Goal: Information Seeking & Learning: Learn about a topic

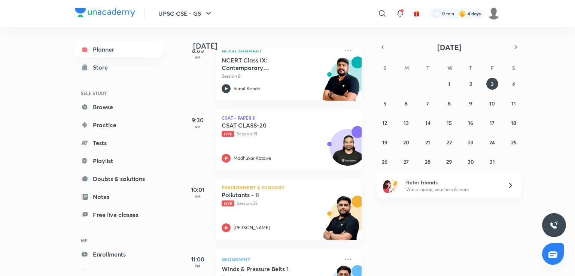
scroll to position [168, 0]
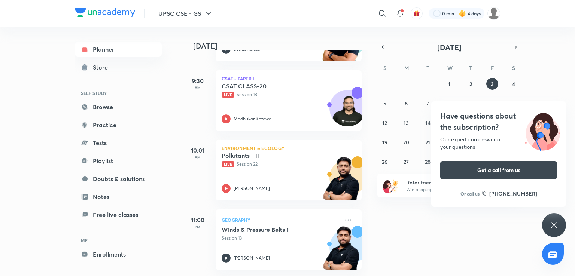
click at [442, 74] on div "S M T W T F S 28 29 30 1 2 3 4 5 6 7 8 9 10 11 12 13 14 15 16 17 18 19 20 21 22…" at bounding box center [449, 114] width 144 height 106
click at [452, 83] on button "1" at bounding box center [449, 84] width 12 height 12
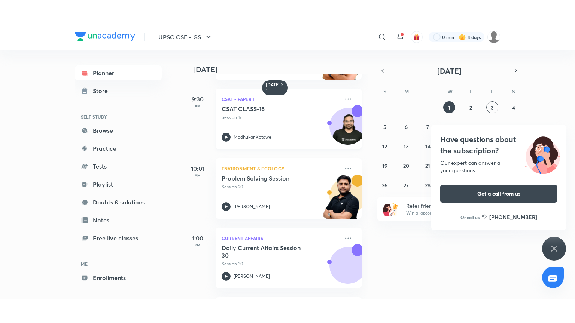
scroll to position [204, 0]
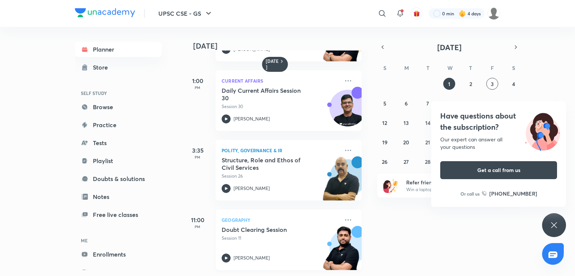
click at [276, 226] on h5 "Doubt Clearing Session" at bounding box center [268, 229] width 93 height 7
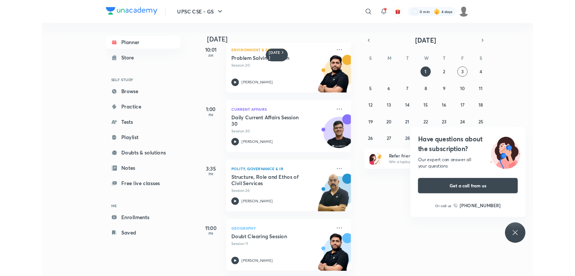
scroll to position [157, 0]
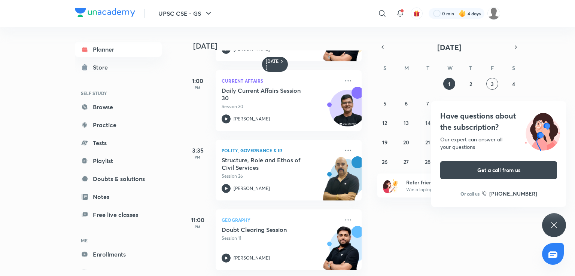
scroll to position [204, 0]
click at [469, 86] on abbr "2" at bounding box center [470, 83] width 3 height 7
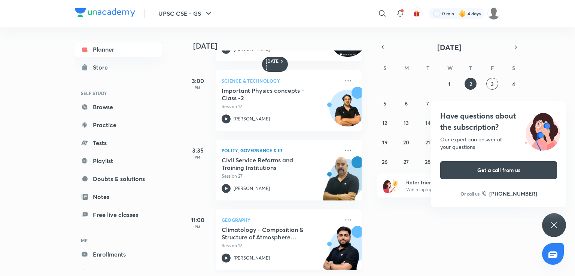
click at [289, 229] on h5 "Climatology - Composition & Structure of Atmosphere Doubt Clearing Session" at bounding box center [268, 233] width 93 height 15
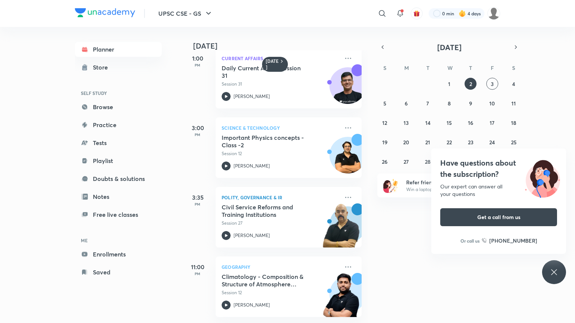
scroll to position [157, 0]
